Goal: Transaction & Acquisition: Purchase product/service

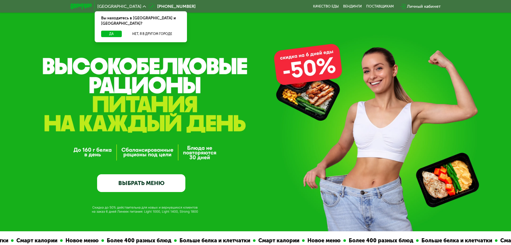
click at [134, 184] on link "ВЫБРАТЬ МЕНЮ" at bounding box center [141, 183] width 88 height 18
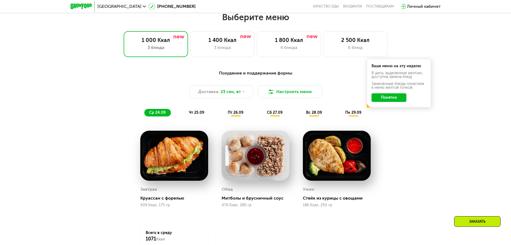
scroll to position [445, 0]
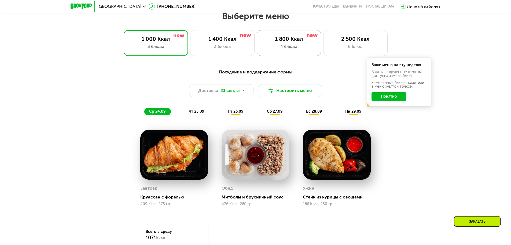
click at [290, 40] on div "1 800 Ккал" at bounding box center [289, 39] width 53 height 6
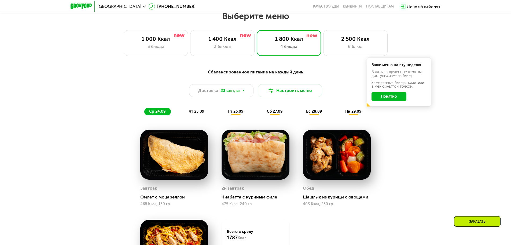
click at [190, 113] on span "чт 25.09" at bounding box center [196, 111] width 15 height 5
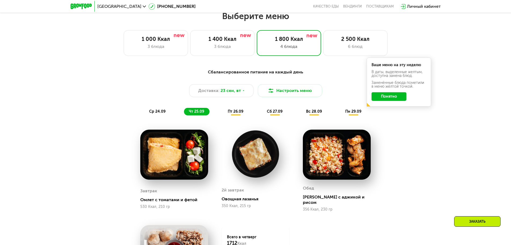
click at [236, 111] on span "пт 26.09" at bounding box center [236, 111] width 16 height 5
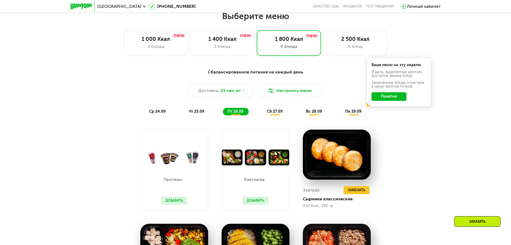
click at [278, 113] on span "сб 27.09" at bounding box center [275, 111] width 16 height 5
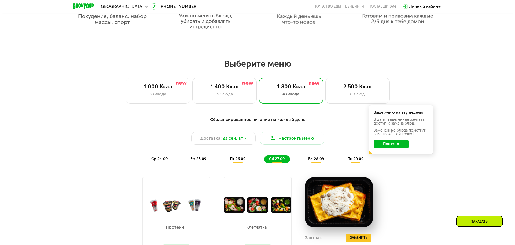
scroll to position [391, 0]
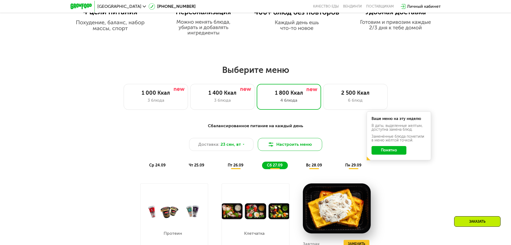
click at [298, 147] on button "Настроить меню" at bounding box center [290, 144] width 64 height 13
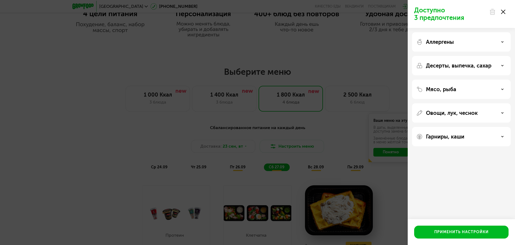
click at [503, 89] on icon at bounding box center [502, 89] width 3 height 3
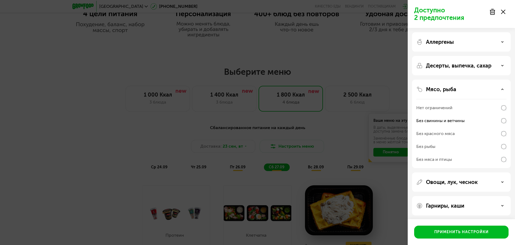
click at [503, 205] on icon at bounding box center [502, 205] width 3 height 3
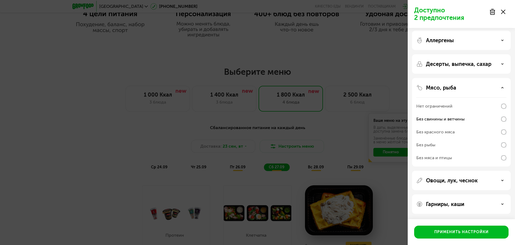
click at [503, 202] on icon at bounding box center [502, 203] width 3 height 3
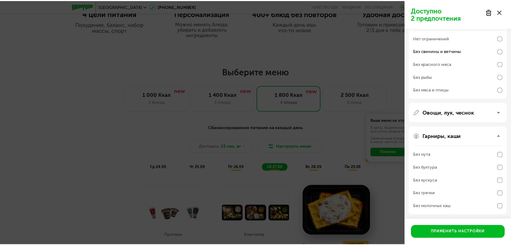
scroll to position [71, 0]
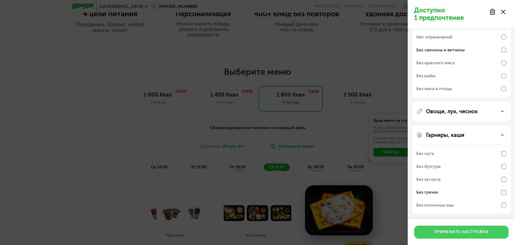
click at [456, 233] on div "Применить настройки" at bounding box center [462, 231] width 54 height 5
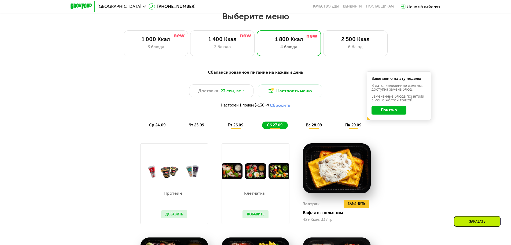
scroll to position [445, 0]
click at [315, 129] on div "вс 28.09" at bounding box center [314, 125] width 26 height 8
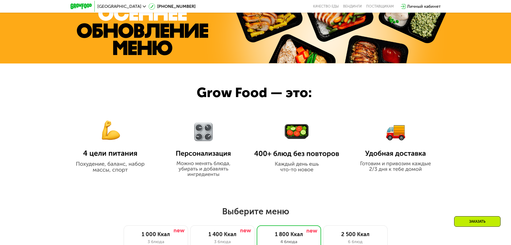
scroll to position [230, 0]
